Goal: Task Accomplishment & Management: Manage account settings

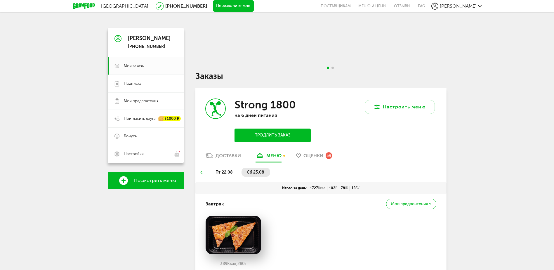
click at [84, 5] on icon at bounding box center [84, 6] width 22 height 6
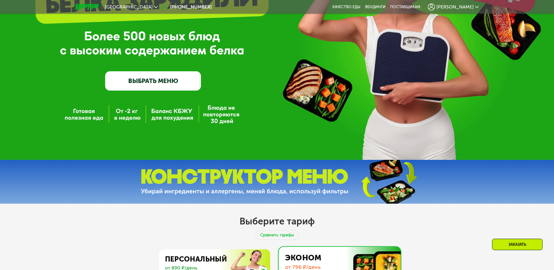
scroll to position [204, 0]
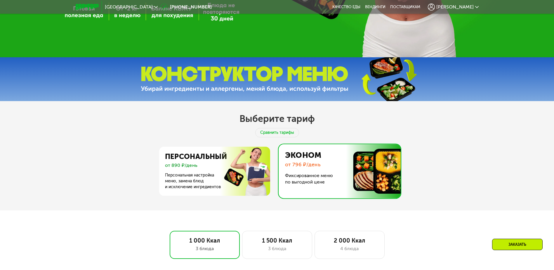
click at [323, 170] on img at bounding box center [337, 171] width 125 height 54
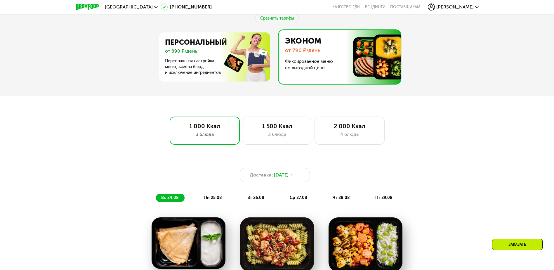
scroll to position [350, 0]
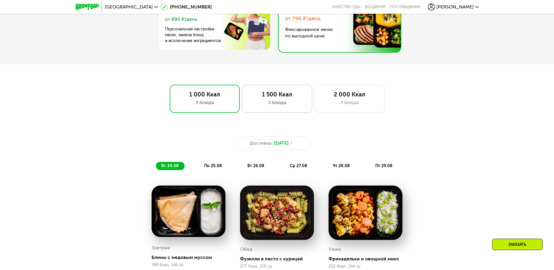
click at [284, 98] on div "1 500 Ккал" at bounding box center [277, 94] width 58 height 7
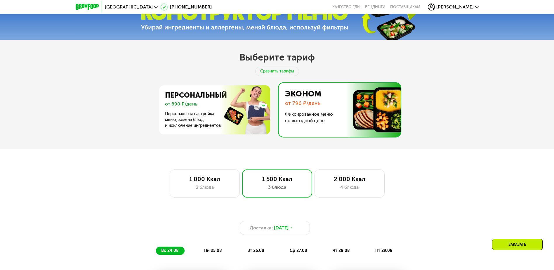
scroll to position [263, 0]
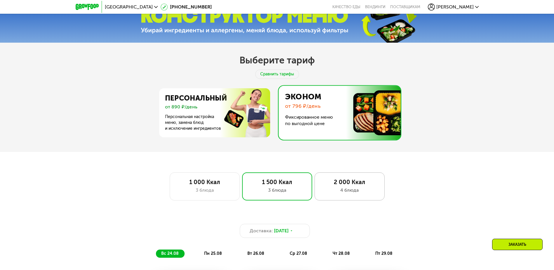
click at [343, 182] on div "2 000 Ккал" at bounding box center [349, 181] width 58 height 7
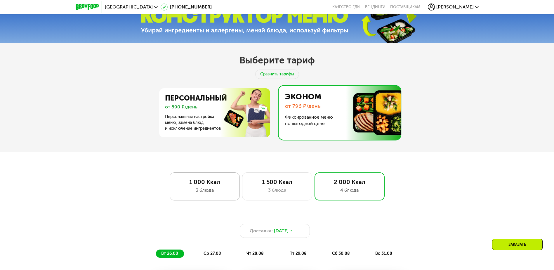
click at [219, 184] on div "1 000 Ккал" at bounding box center [205, 181] width 58 height 7
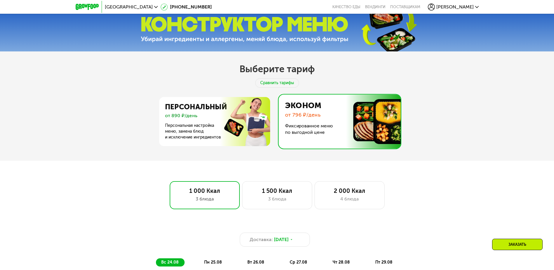
scroll to position [233, 0]
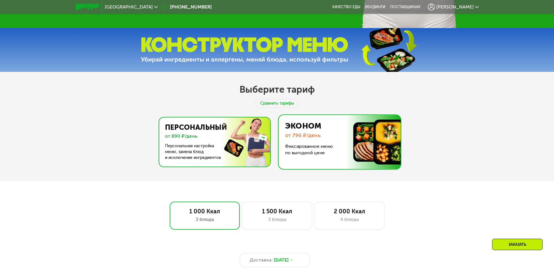
click at [200, 135] on img at bounding box center [213, 141] width 114 height 49
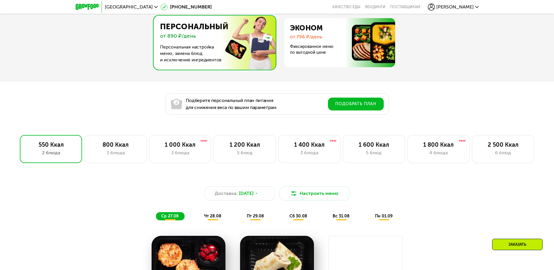
scroll to position [350, 0]
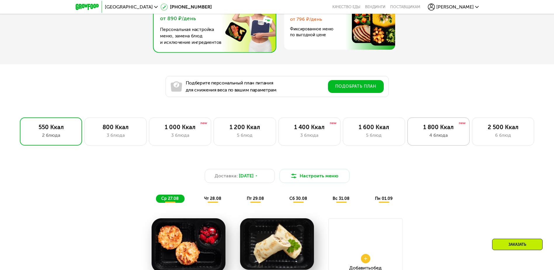
click at [435, 130] on div "1 800 Ккал" at bounding box center [438, 126] width 50 height 7
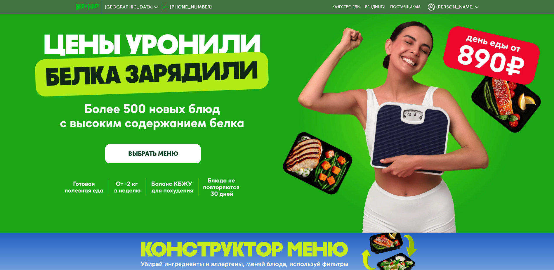
scroll to position [0, 0]
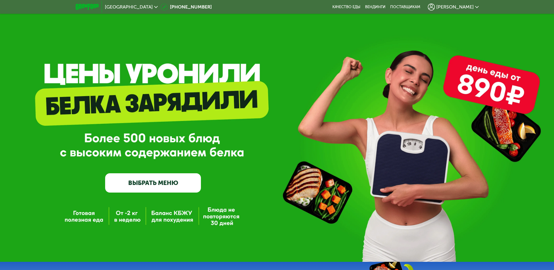
click at [476, 6] on icon at bounding box center [477, 7] width 4 height 4
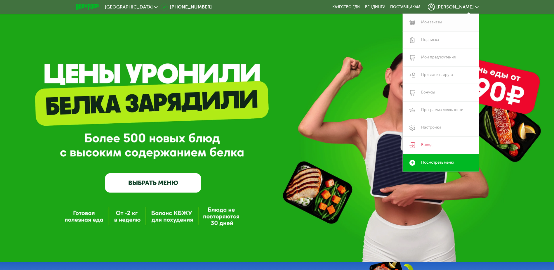
click at [433, 21] on link "Мои заказы" at bounding box center [440, 23] width 76 height 18
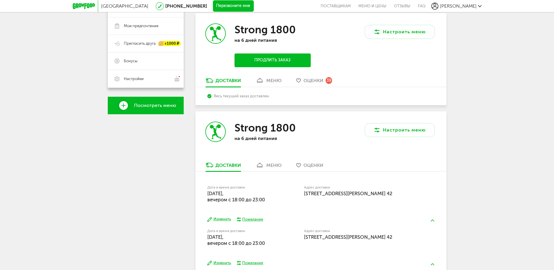
scroll to position [73, 0]
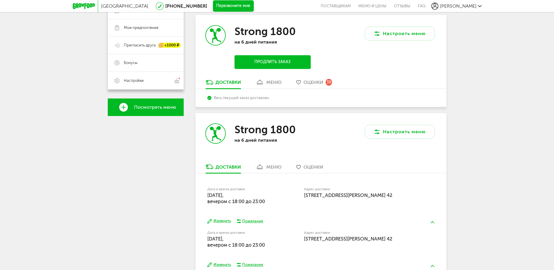
click at [273, 78] on div "Strong 1800 на 6 дней питания Продлить заказ" at bounding box center [257, 47] width 125 height 64
click at [273, 81] on div "меню" at bounding box center [273, 82] width 15 height 6
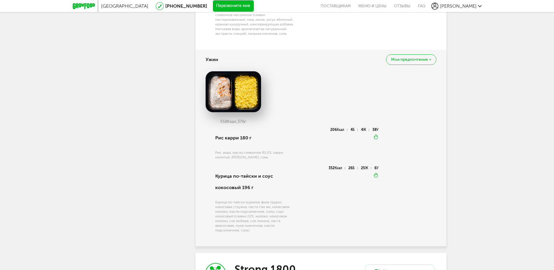
scroll to position [686, 0]
